Goal: Task Accomplishment & Management: Manage account settings

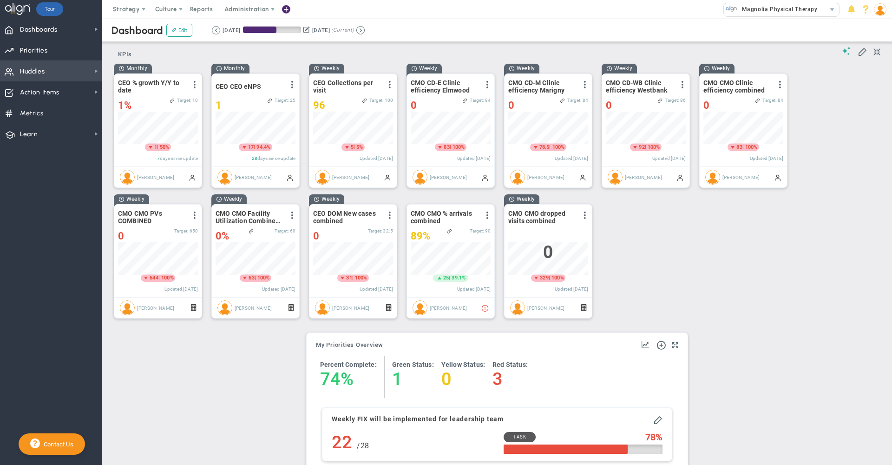
click at [71, 70] on span "Huddles Huddles" at bounding box center [51, 70] width 102 height 21
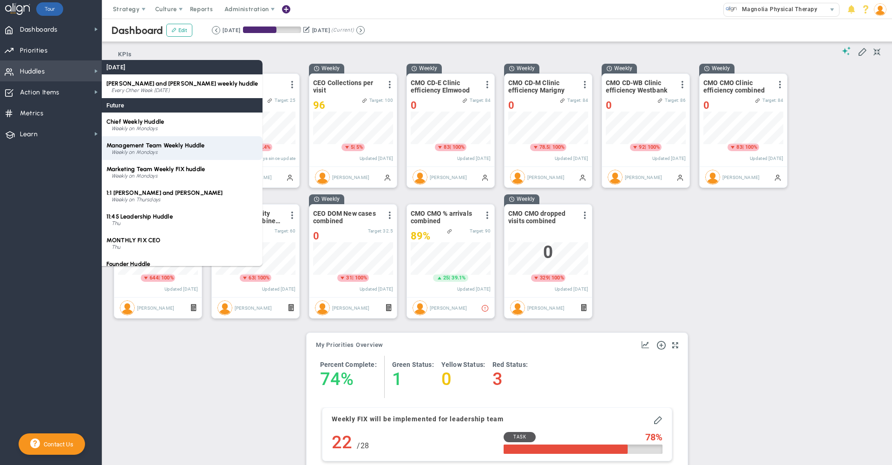
click at [184, 150] on div "Weekly on Mondays" at bounding box center [185, 153] width 146 height 6
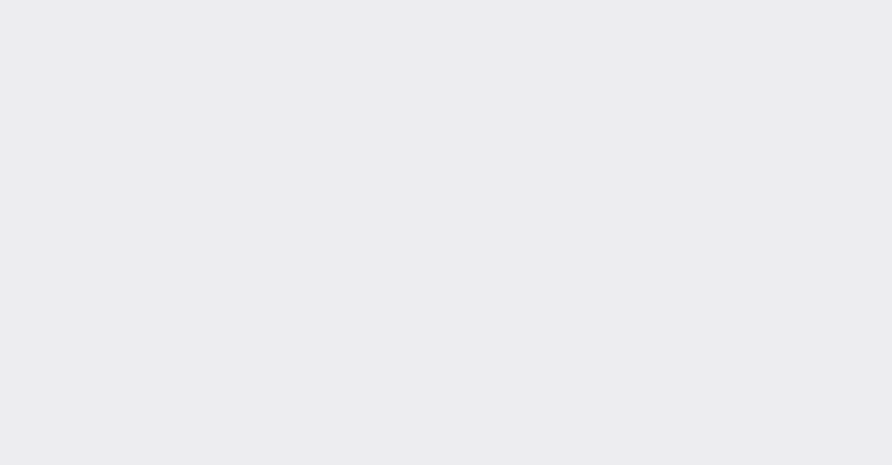
type input "[DATE]"
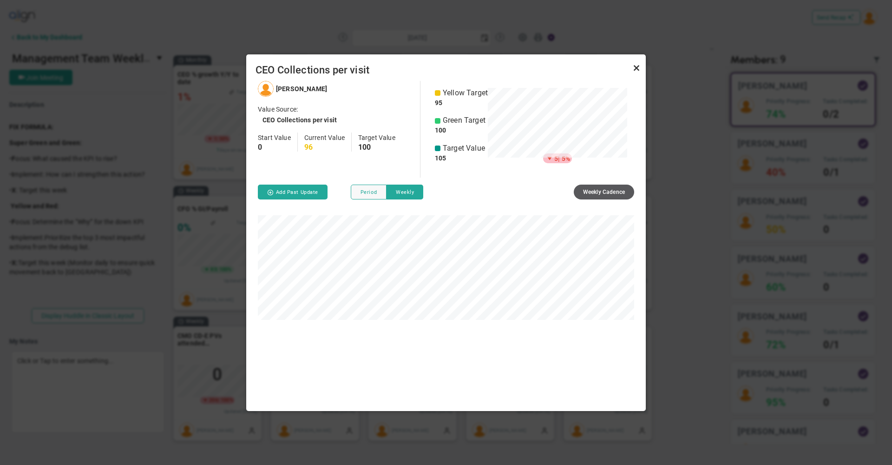
click at [636, 67] on link "Close" at bounding box center [636, 68] width 11 height 11
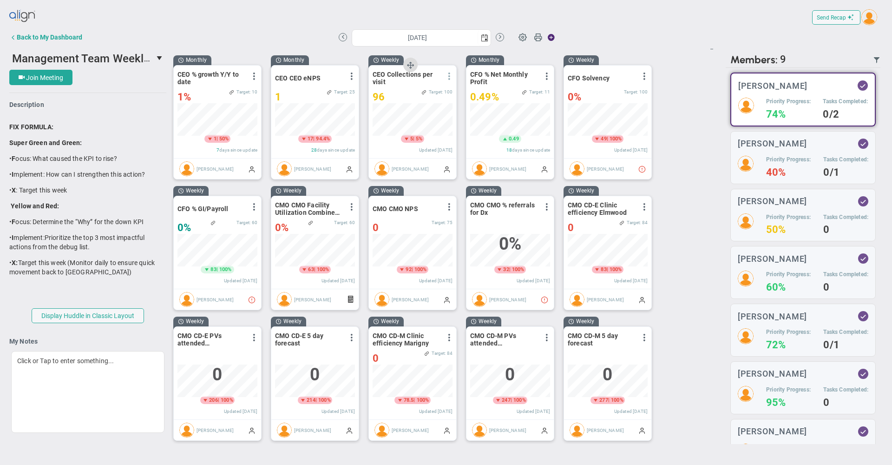
click at [447, 76] on span at bounding box center [449, 76] width 7 height 7
click at [435, 96] on li "Edit" at bounding box center [423, 95] width 66 height 12
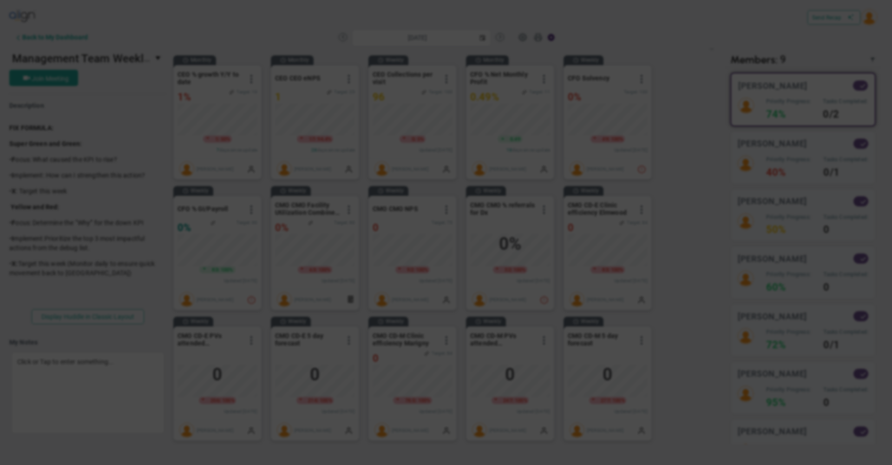
type input "[DATE]"
radio input "true"
checkbox input "false"
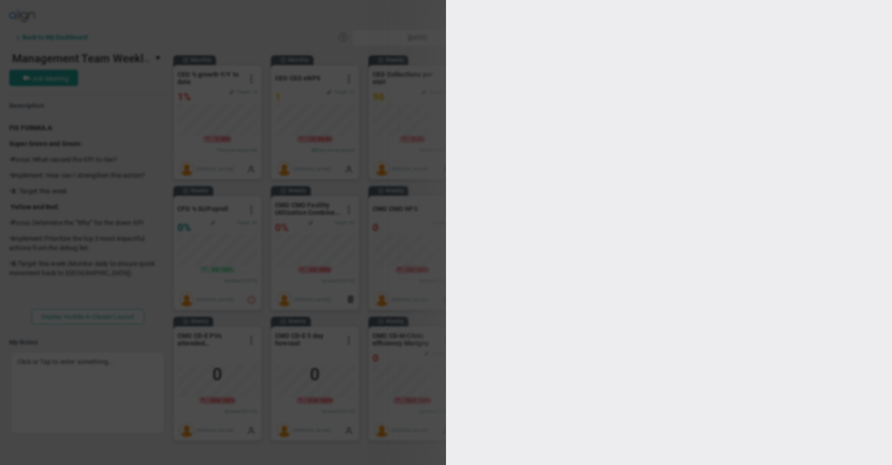
type input "105"
type input "100"
type input "95"
type input "94"
checkbox input "true"
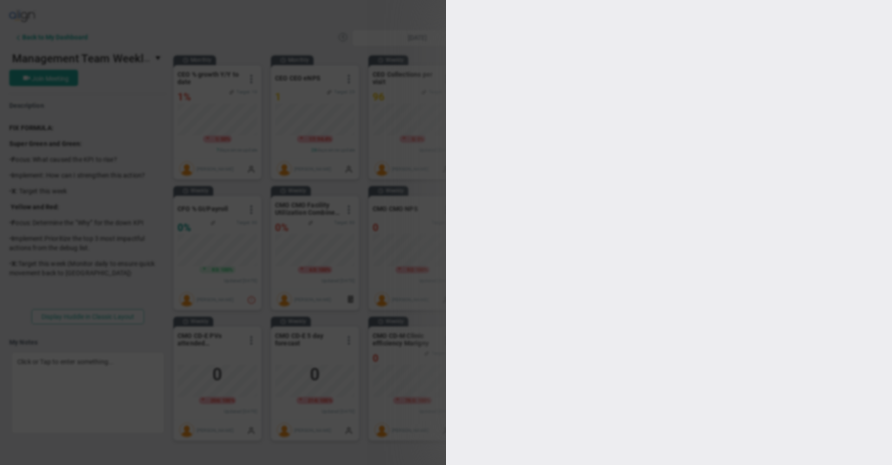
type input "[PERSON_NAME]"
radio input "true"
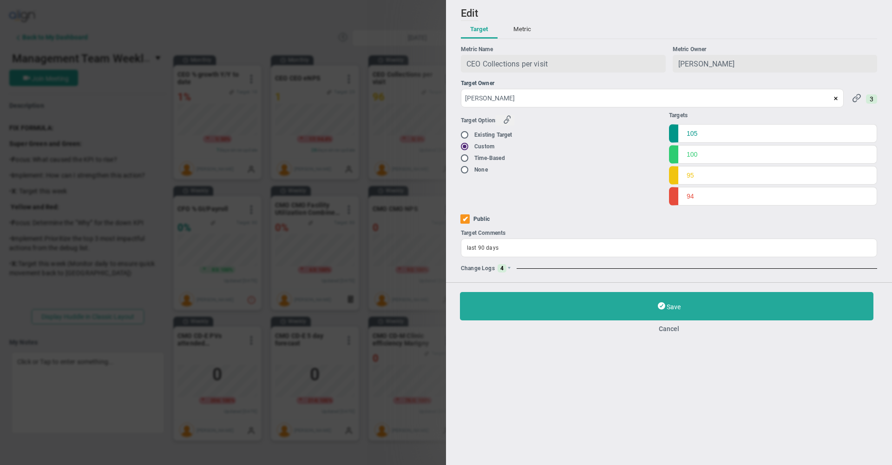
click at [524, 30] on button "Metric" at bounding box center [522, 30] width 36 height 18
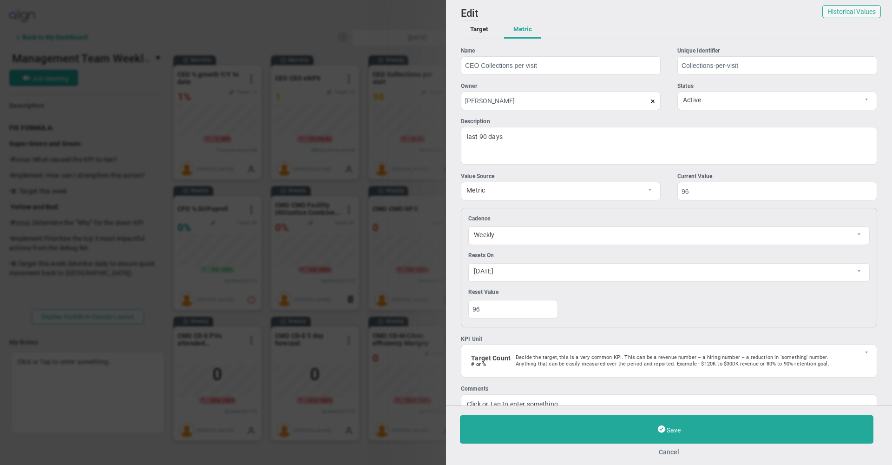
click at [671, 451] on button "Cancel" at bounding box center [669, 451] width 418 height 7
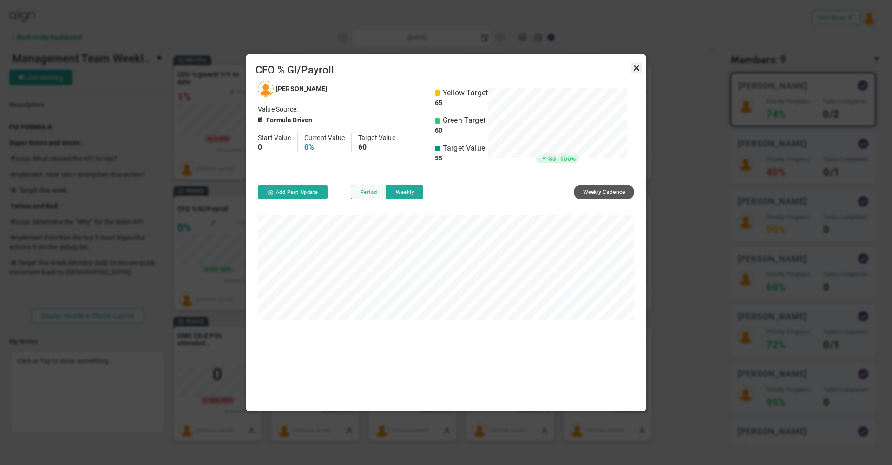
click at [633, 67] on link "Close" at bounding box center [636, 68] width 11 height 11
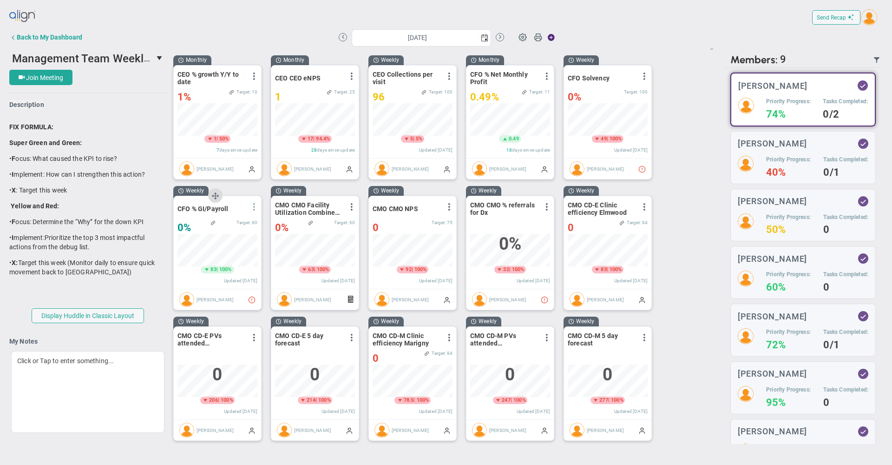
click at [256, 210] on span at bounding box center [254, 206] width 7 height 7
click at [65, 31] on button "Back to My Dashboard" at bounding box center [45, 37] width 73 height 19
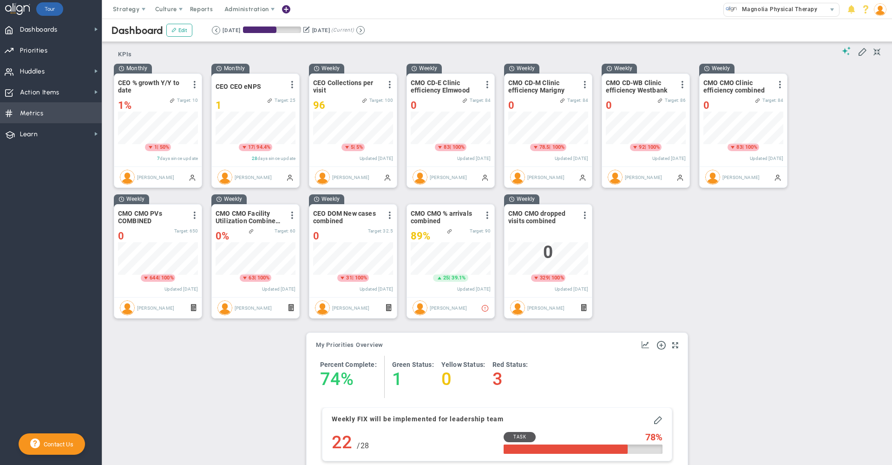
click at [58, 121] on span "Metrics Metrics" at bounding box center [51, 112] width 102 height 21
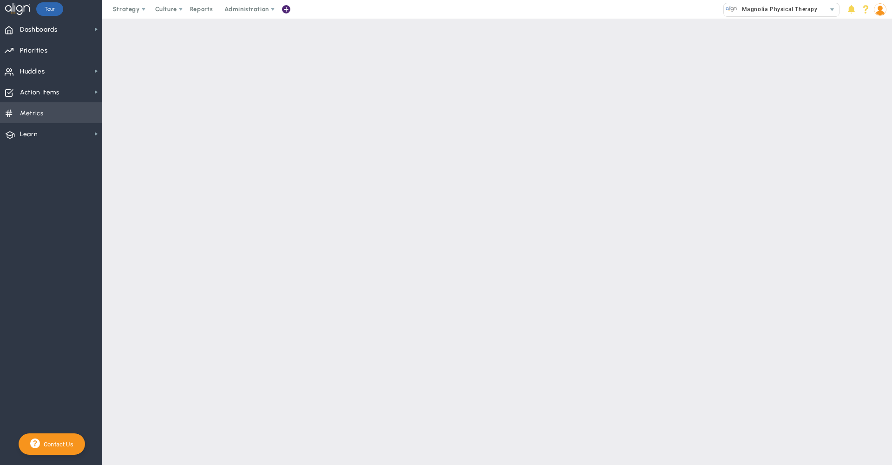
checkbox input "false"
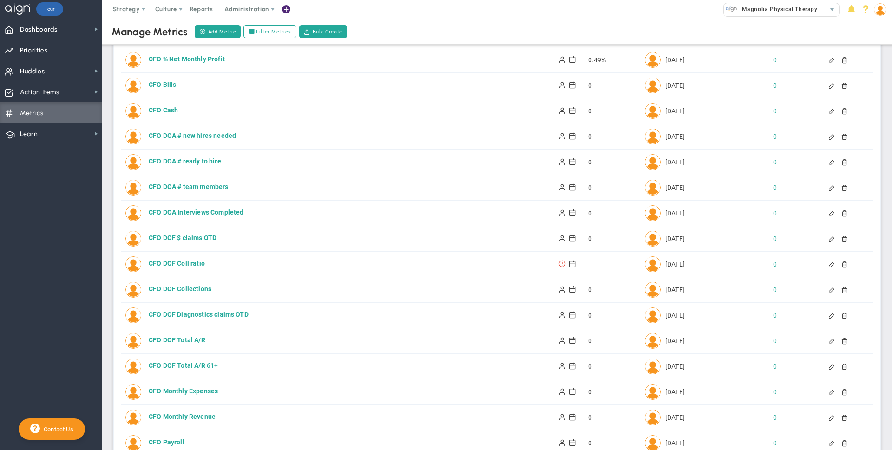
click at [257, 254] on div "CFO DOF Coll ratio CFO DOF Coll ratio Active [DATE] 0" at bounding box center [497, 264] width 753 height 25
click at [194, 260] on div "CFO DOF Coll ratio" at bounding box center [332, 263] width 366 height 9
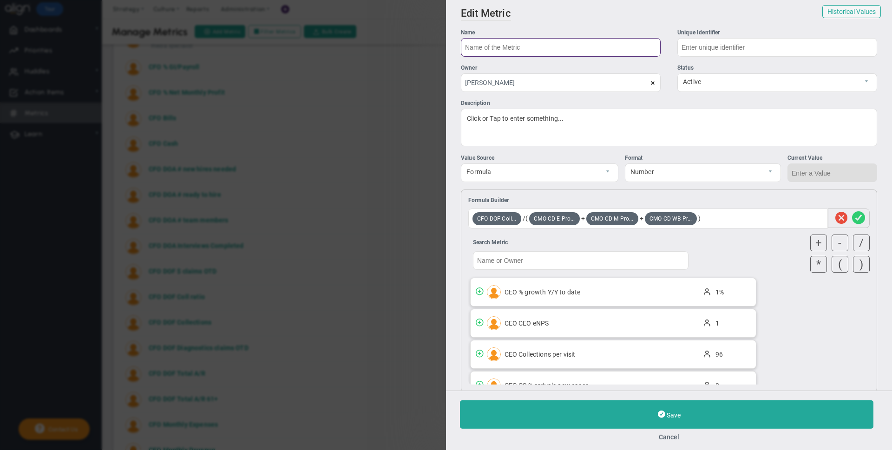
type input "CFO DOF Coll ratio"
type input "Coll-ratio"
type input "0.00"
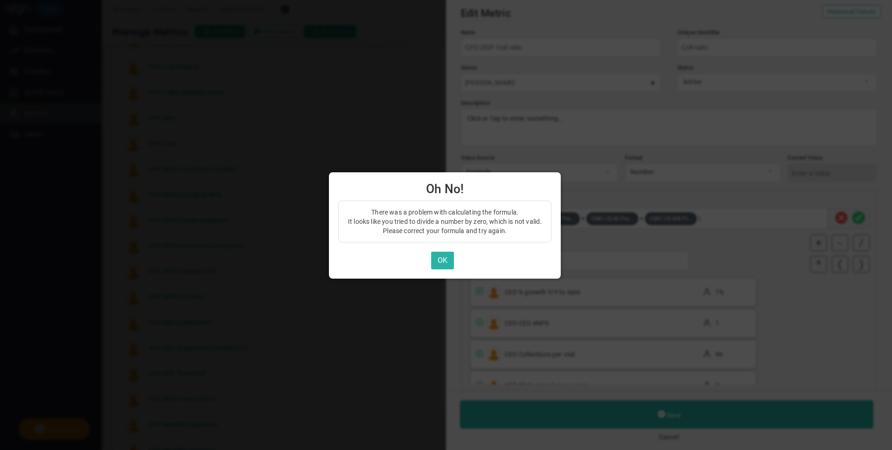
click at [443, 261] on button "OK" at bounding box center [442, 261] width 23 height 18
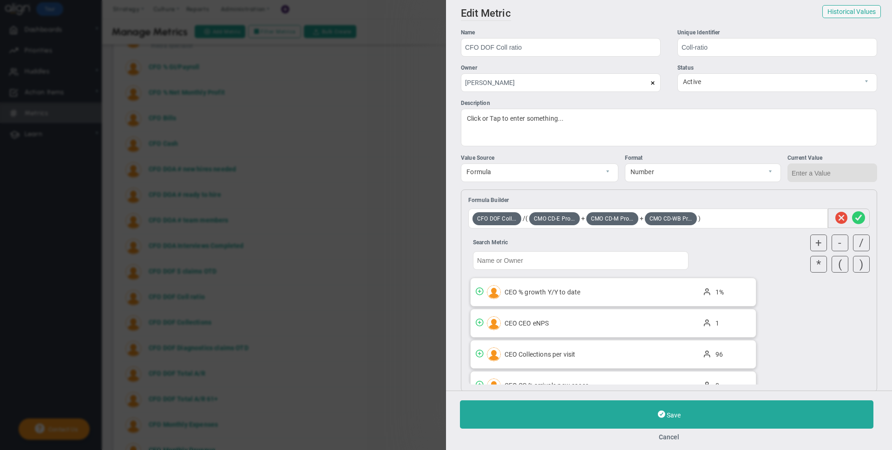
click at [710, 238] on div "Search Metric CEO % growth Y/Y to date" at bounding box center [619, 309] width 310 height 159
click at [852, 218] on span at bounding box center [858, 219] width 13 height 18
click at [854, 217] on span at bounding box center [858, 219] width 13 height 18
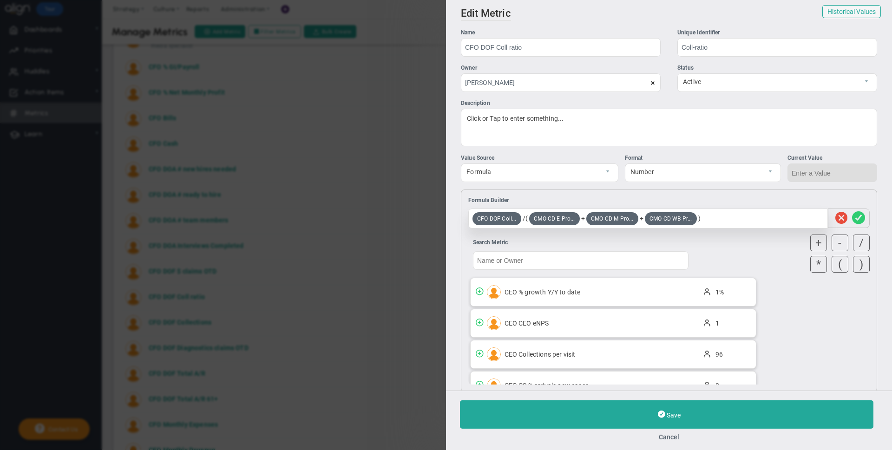
click at [526, 219] on div "CFO DOF Coll... /( CMO CD-E Pro... + CMO CD-M Pro... + CMO CD-WB Pr... )" at bounding box center [649, 219] width 360 height 20
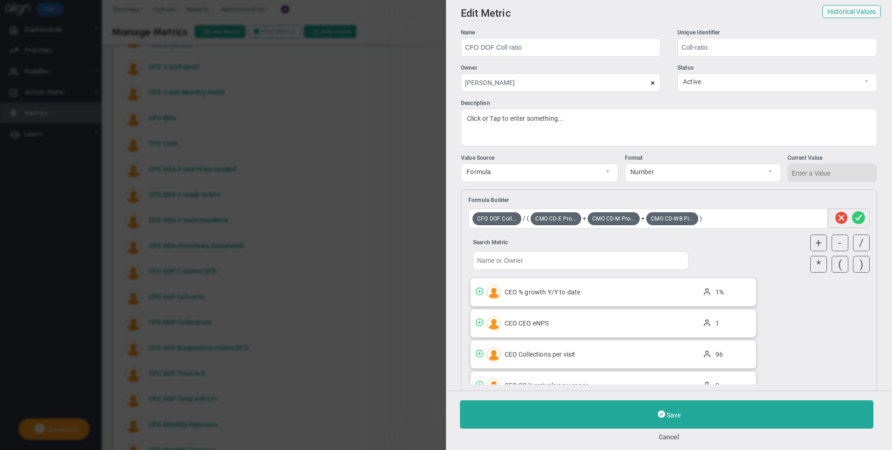
click at [749, 249] on div "Search Metric CEO % growth Y/Y to date" at bounding box center [619, 309] width 310 height 159
click at [852, 218] on span at bounding box center [858, 219] width 13 height 18
click at [673, 437] on button "Cancel" at bounding box center [669, 437] width 418 height 7
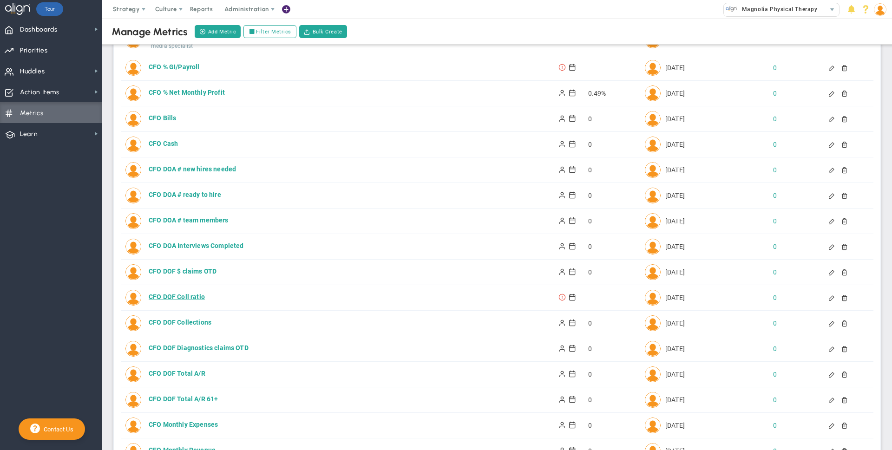
click at [180, 292] on div "CFO DOF Coll ratio" at bounding box center [332, 296] width 366 height 9
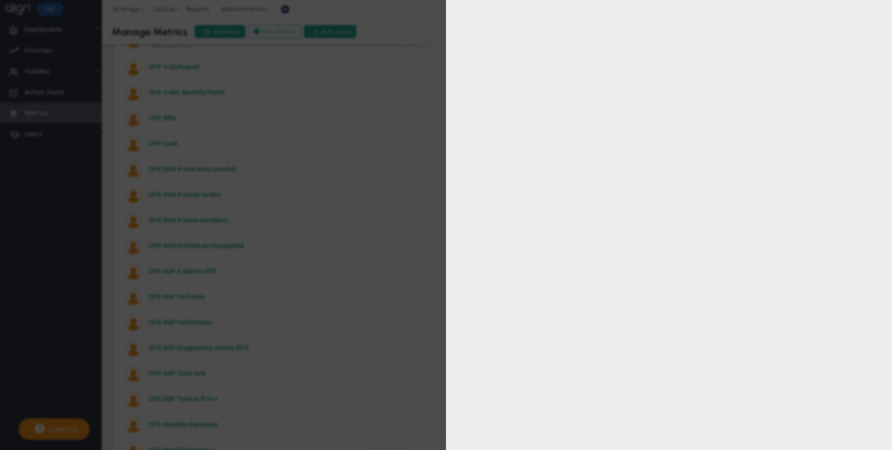
type input "CFO DOF Coll ratio"
type input "Coll-ratio"
type input "0.00"
type input "[PERSON_NAME]"
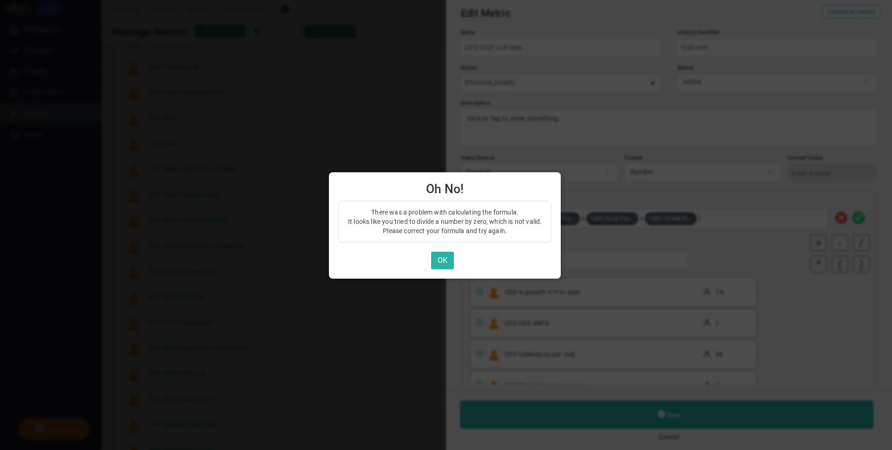
click at [441, 261] on button "OK" at bounding box center [442, 261] width 23 height 18
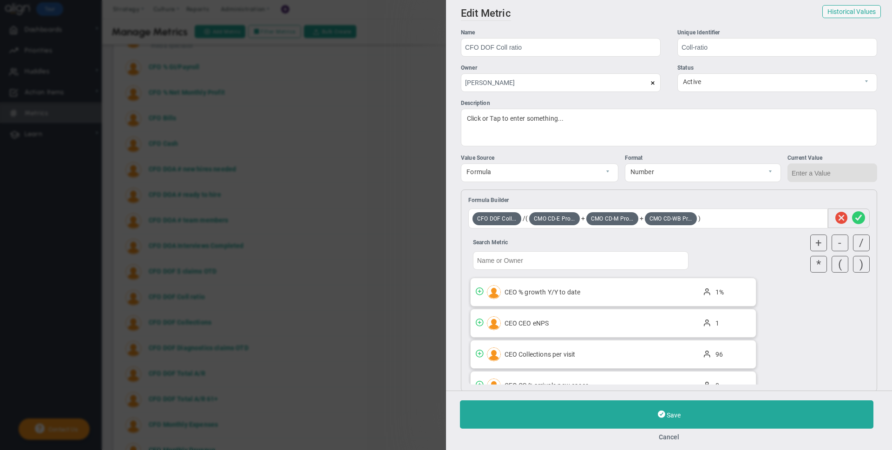
click at [705, 242] on div "Search Metric CEO % growth Y/Y to date" at bounding box center [619, 309] width 310 height 159
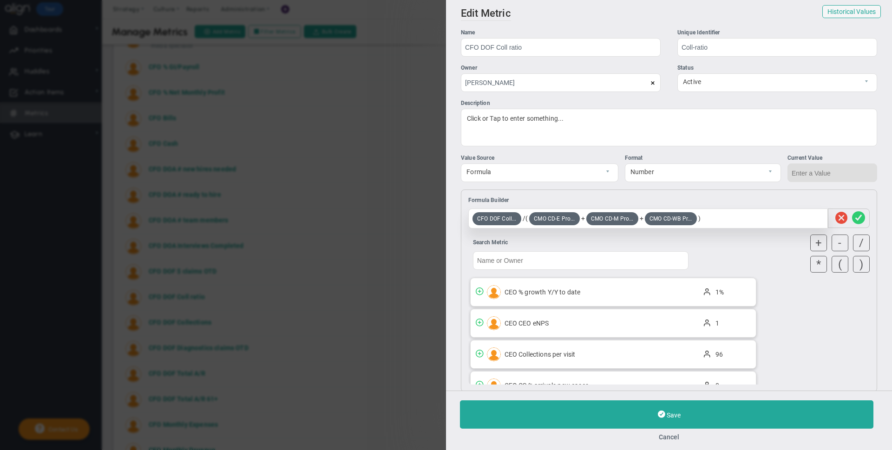
click at [525, 219] on div "CFO DOF Coll... /( CMO CD-E Pro... + CMO CD-M Pro... + CMO CD-WB Pr... )" at bounding box center [649, 219] width 360 height 20
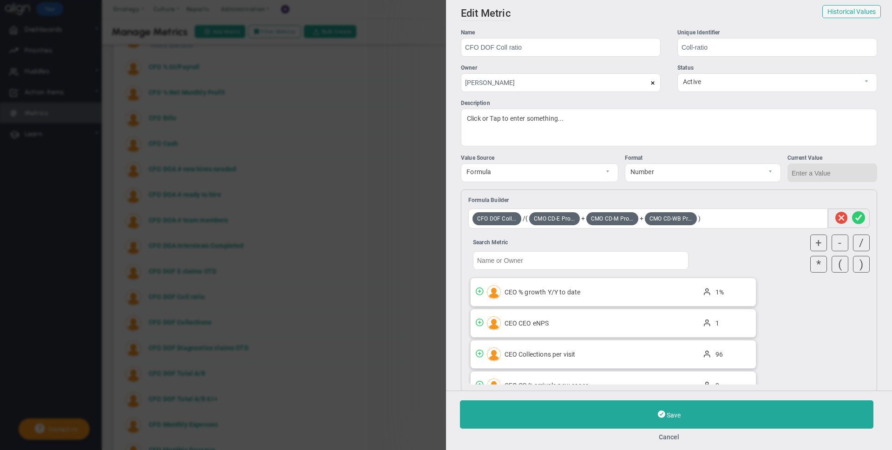
click at [732, 243] on div "Search Metric CEO % growth Y/Y to date" at bounding box center [619, 309] width 310 height 159
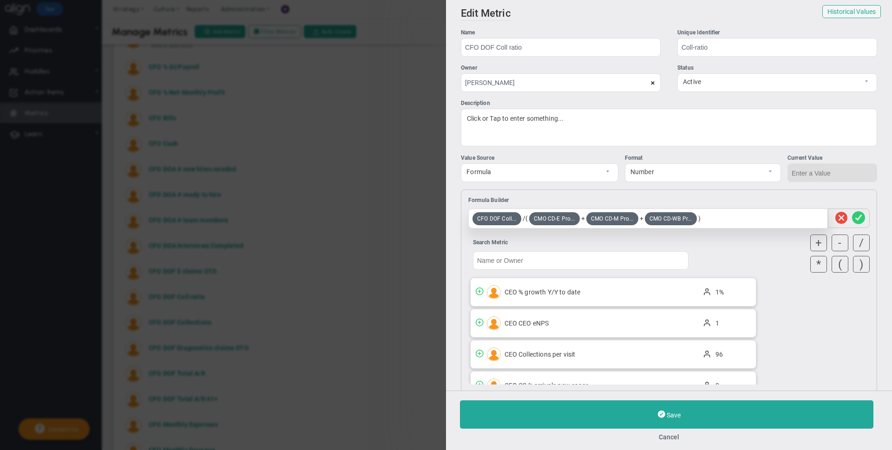
click at [525, 218] on div "CFO DOF Coll... /( CMO CD-E Pro... + CMO CD-M Pro... + CMO CD-WB Pr... )" at bounding box center [649, 219] width 360 height 20
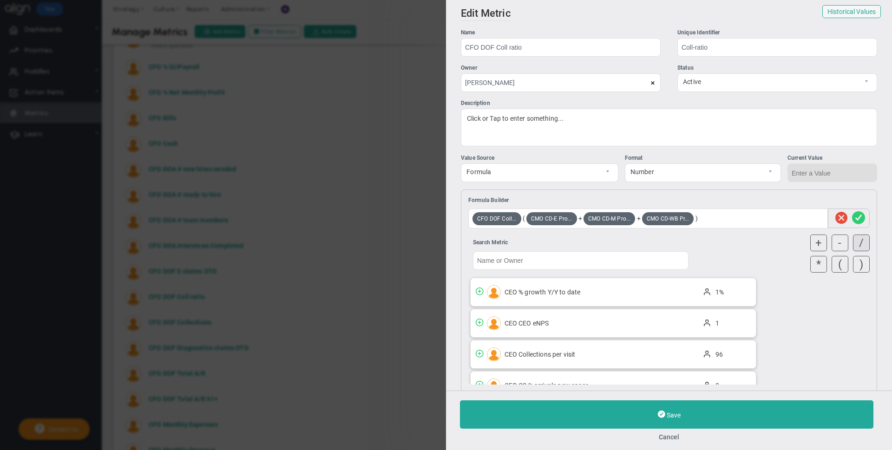
click at [854, 240] on div "/" at bounding box center [861, 243] width 17 height 17
click at [789, 253] on div "/ - + ) ( *" at bounding box center [823, 253] width 101 height 47
click at [854, 214] on span at bounding box center [858, 219] width 13 height 18
click at [852, 218] on span at bounding box center [858, 219] width 13 height 18
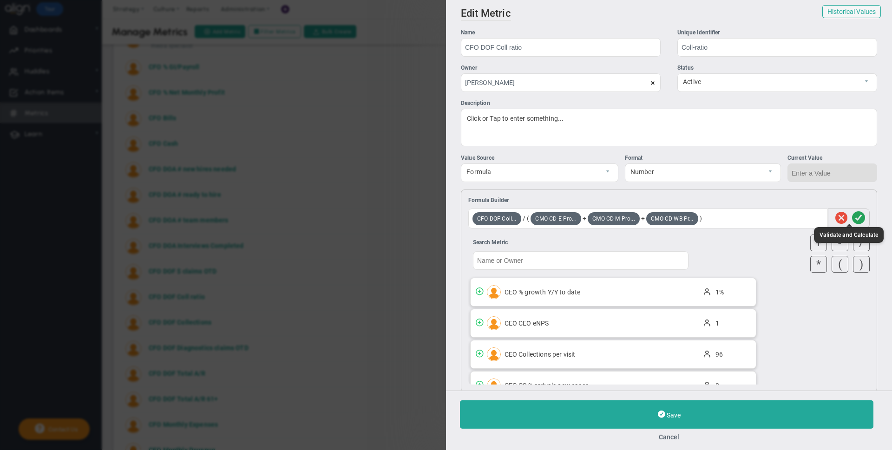
click at [852, 218] on span at bounding box center [858, 219] width 13 height 18
click at [836, 217] on span at bounding box center [842, 219] width 12 height 18
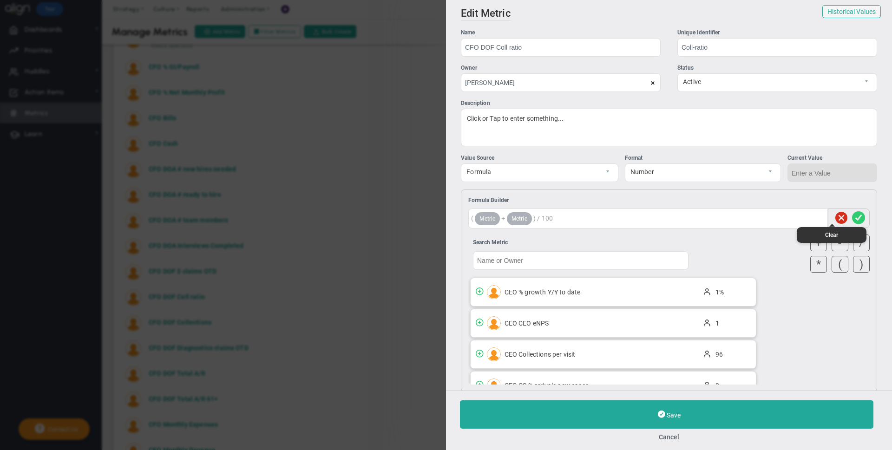
click at [836, 217] on span at bounding box center [842, 219] width 12 height 18
click at [666, 439] on button "Cancel" at bounding box center [669, 437] width 418 height 7
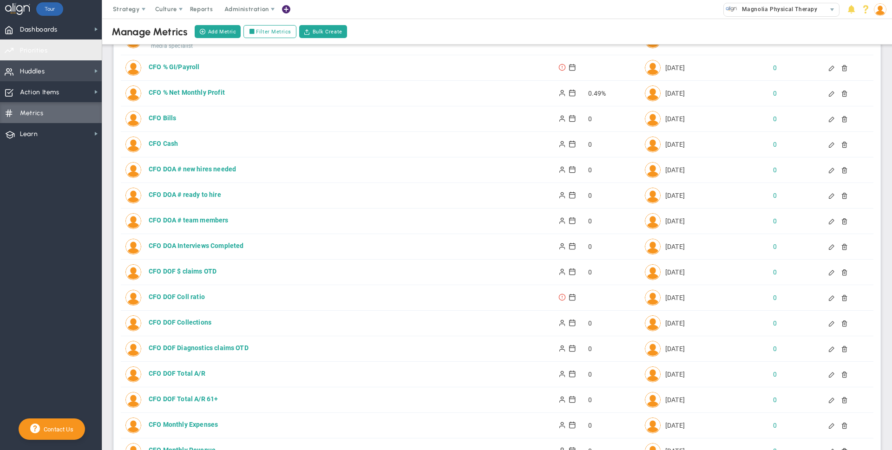
click at [44, 69] on span "Huddles" at bounding box center [32, 72] width 25 height 20
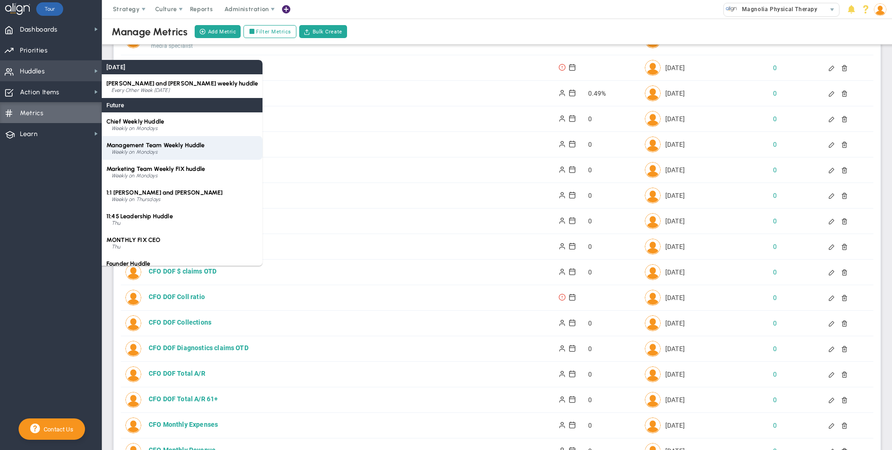
click at [159, 151] on div "Weekly on Mondays" at bounding box center [185, 153] width 146 height 6
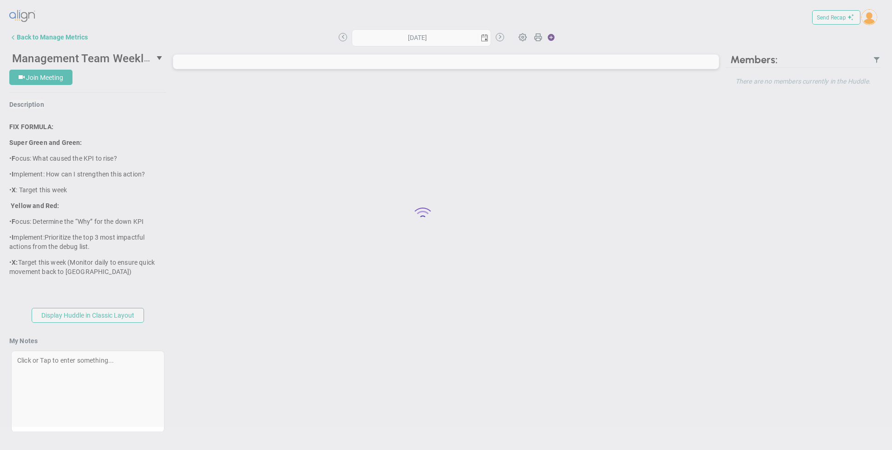
type input "[DATE]"
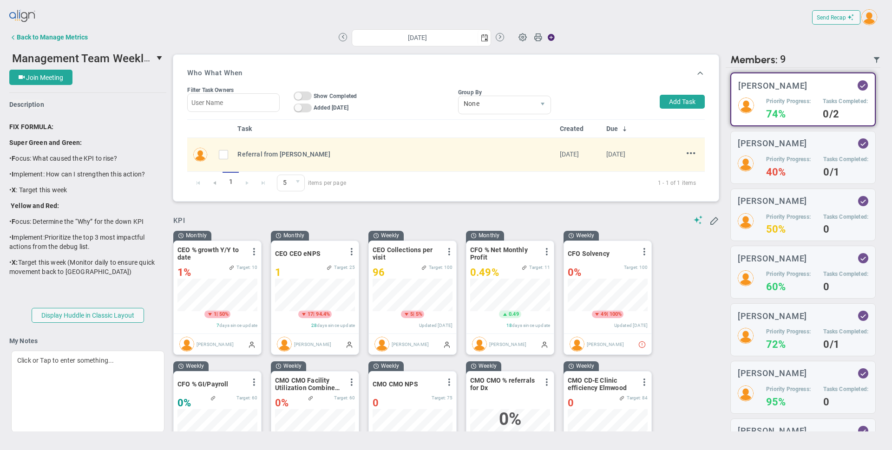
scroll to position [464751, 464704]
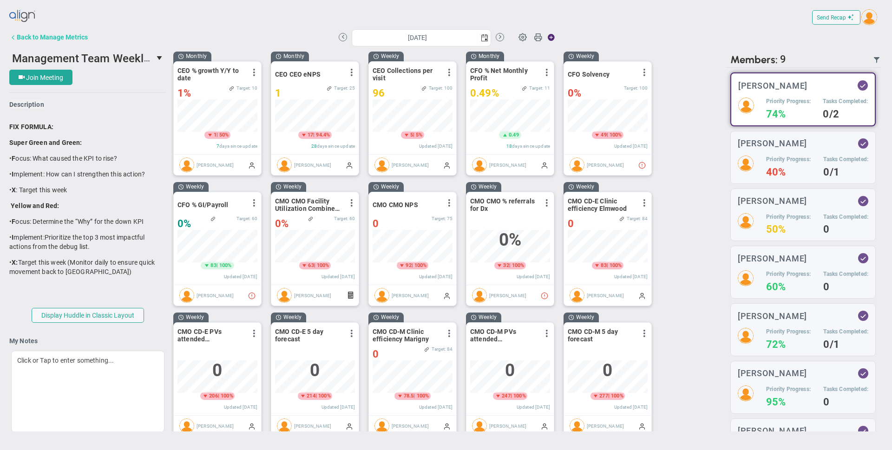
click at [45, 36] on div "Back to Manage Metrics" at bounding box center [52, 36] width 71 height 7
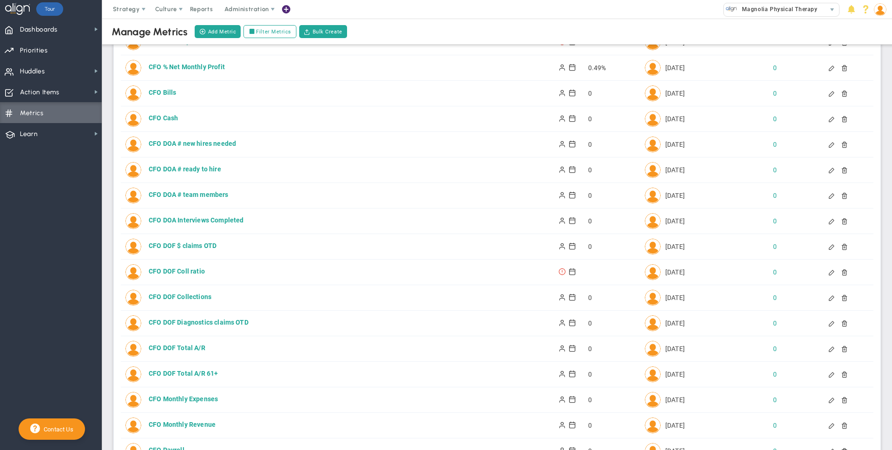
scroll to position [999, 0]
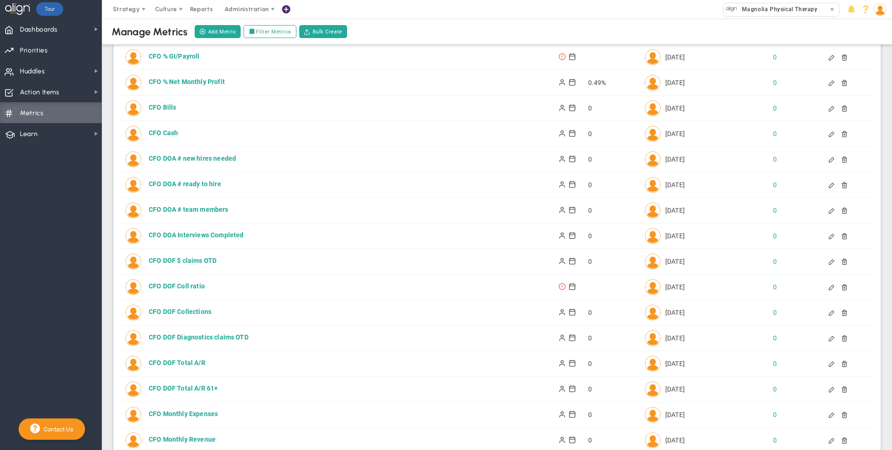
click at [876, 10] on img at bounding box center [880, 9] width 13 height 13
click at [870, 25] on span "Profile" at bounding box center [853, 28] width 75 height 19
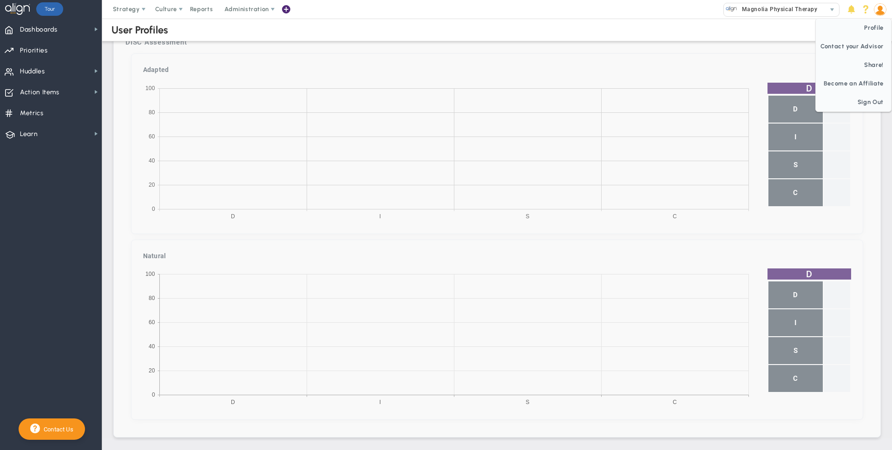
checkbox input "true"
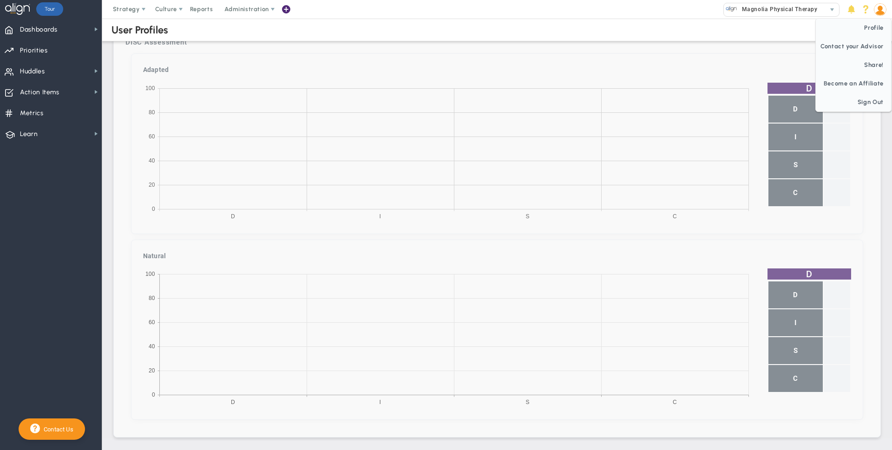
checkbox input "true"
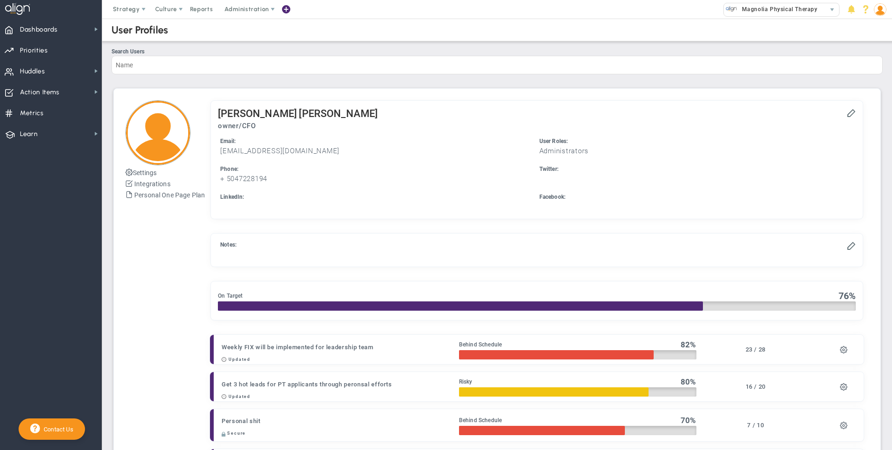
click at [883, 9] on img at bounding box center [880, 9] width 13 height 13
click at [865, 94] on span "Sign Out" at bounding box center [853, 102] width 75 height 19
